Goal: Information Seeking & Learning: Learn about a topic

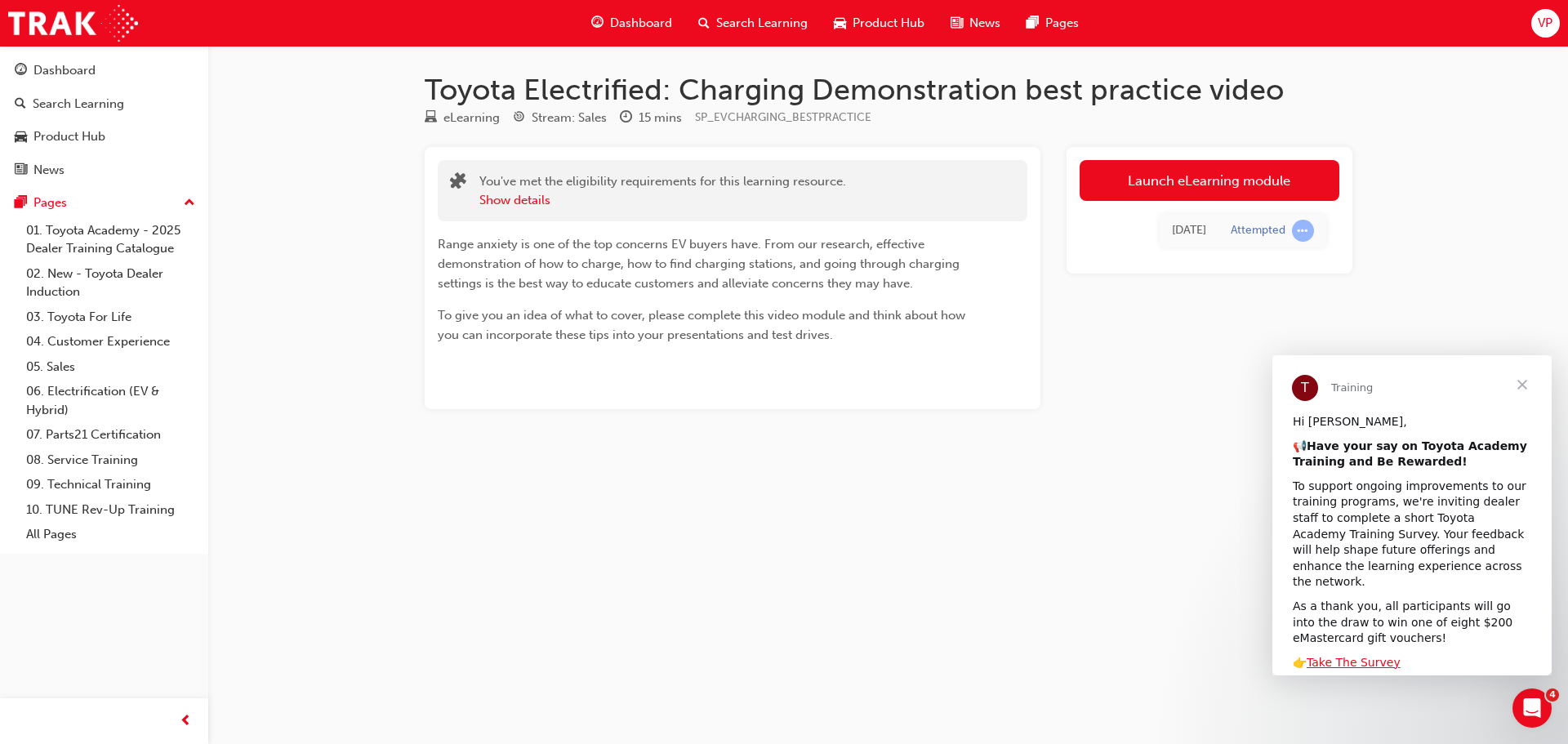
click at [1520, 389] on span "Close" at bounding box center [1523, 384] width 59 height 59
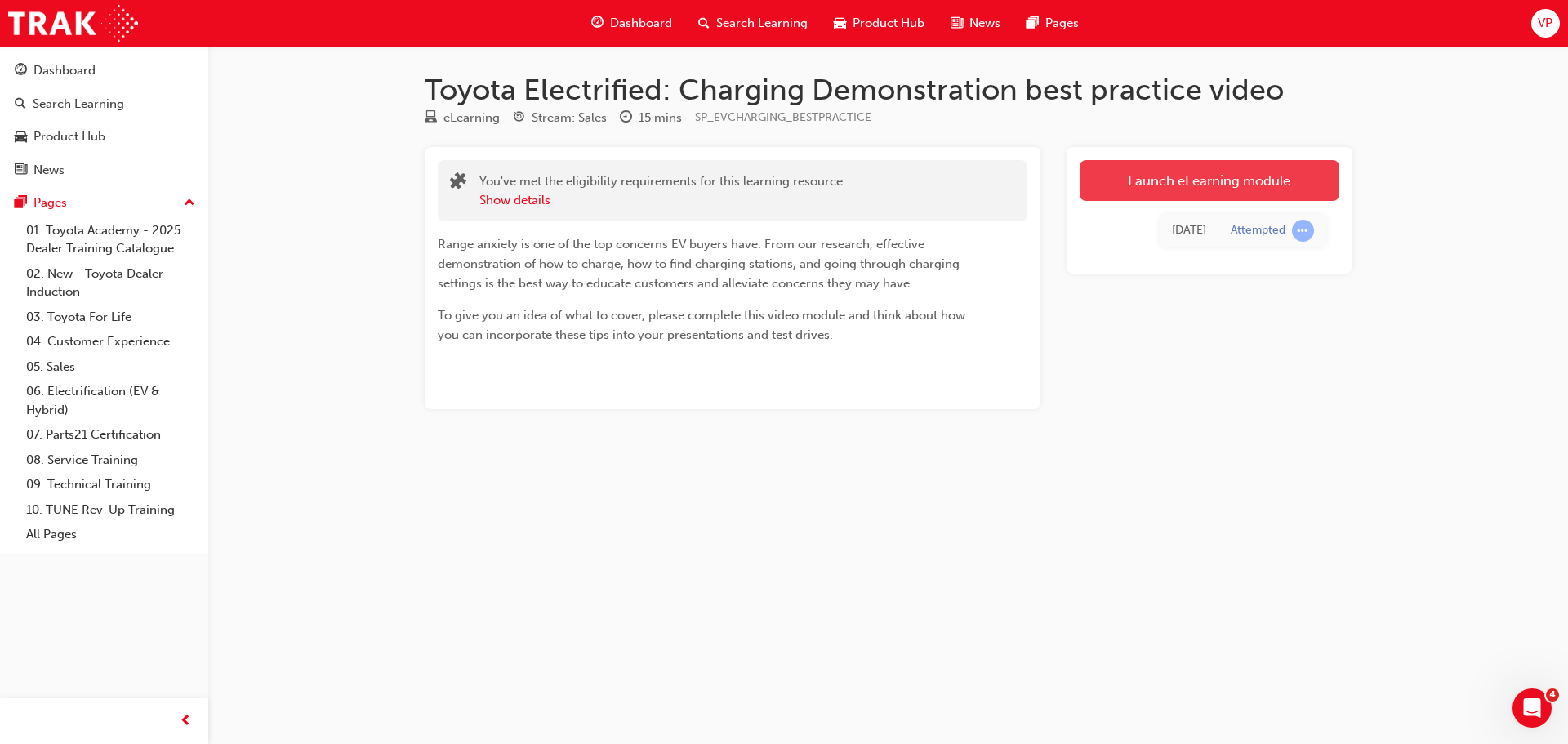
click at [1212, 173] on link "Launch eLearning module" at bounding box center [1209, 180] width 260 height 41
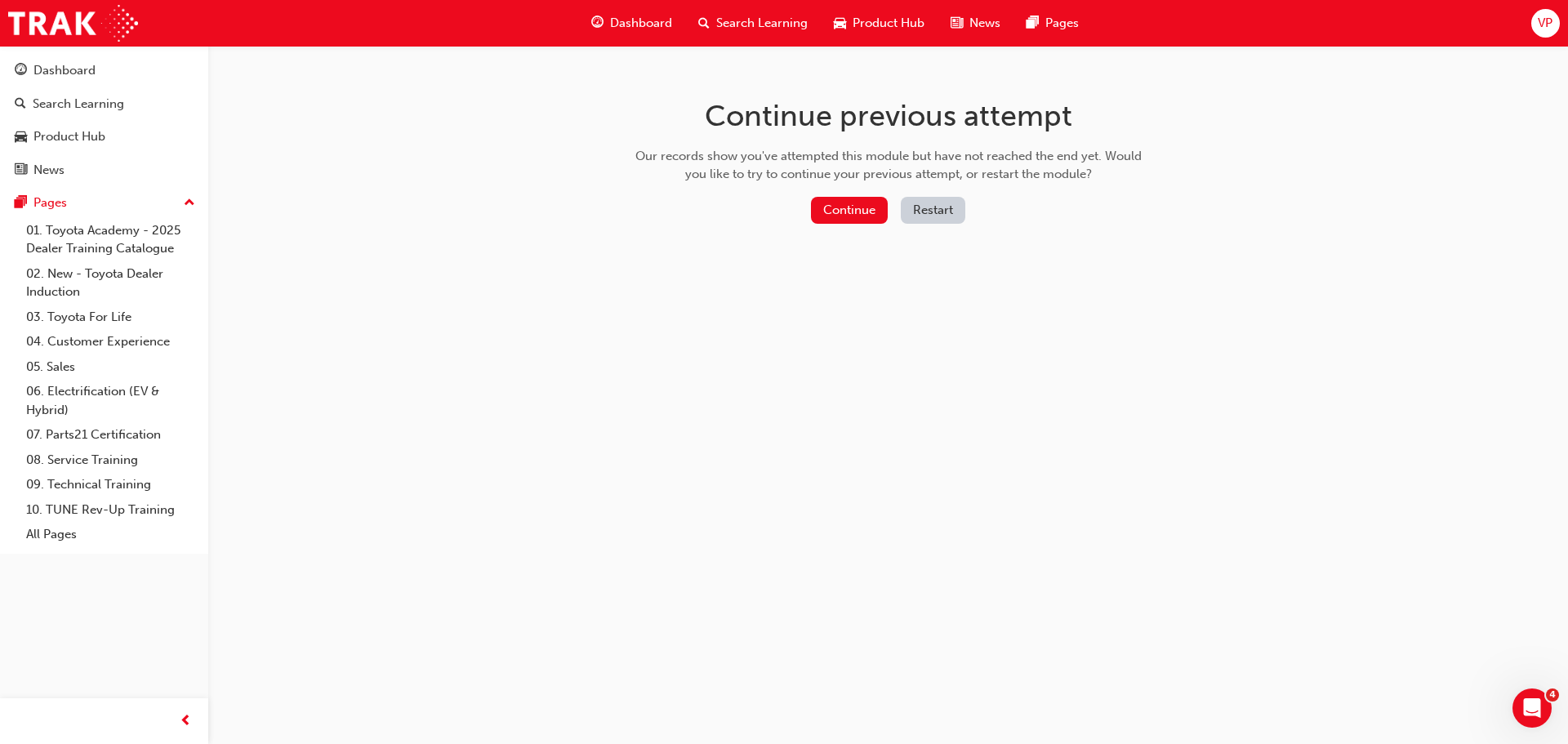
click at [928, 210] on button "Restart" at bounding box center [933, 210] width 65 height 27
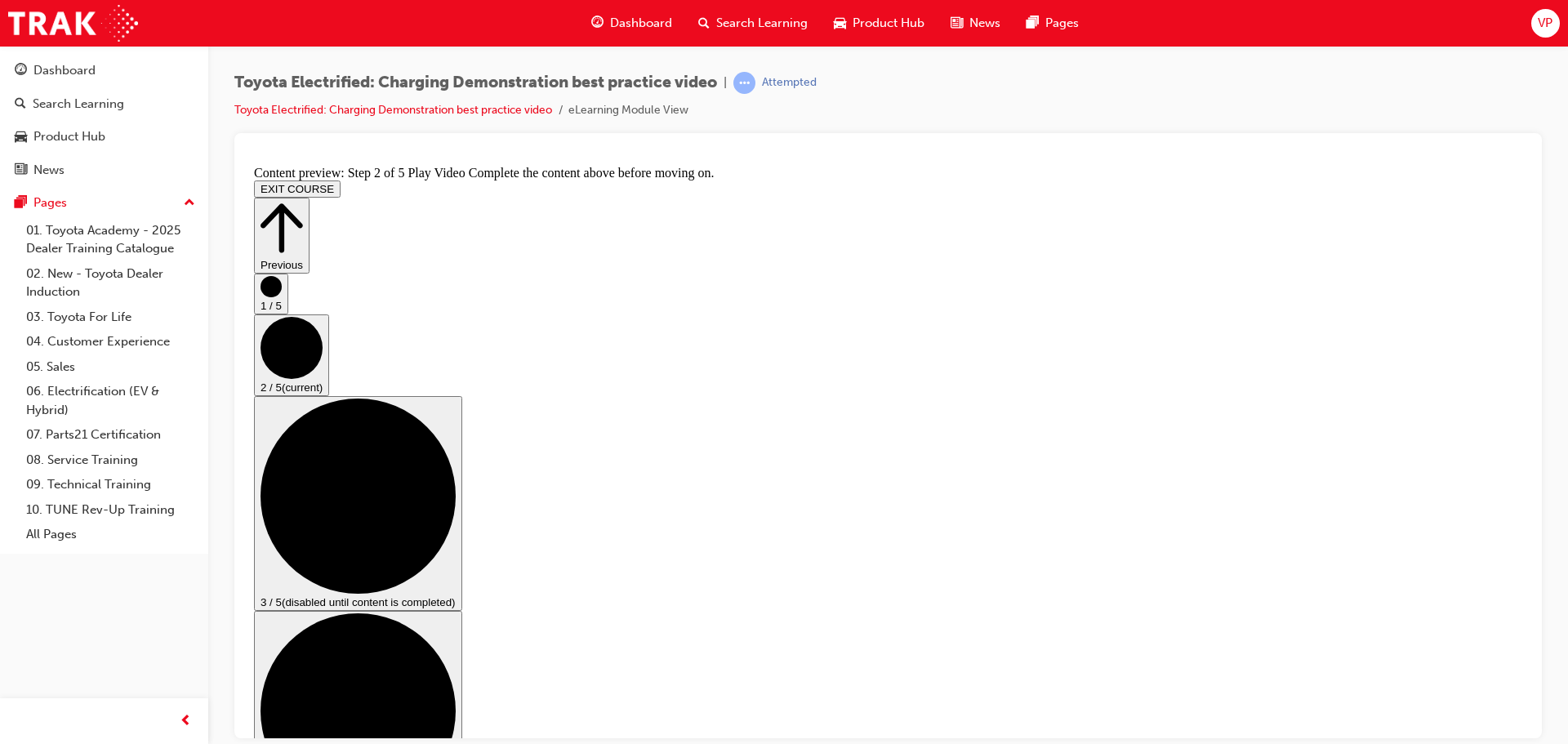
click at [303, 200] on icon "Step controls" at bounding box center [282, 227] width 43 height 56
